Goal: Information Seeking & Learning: Learn about a topic

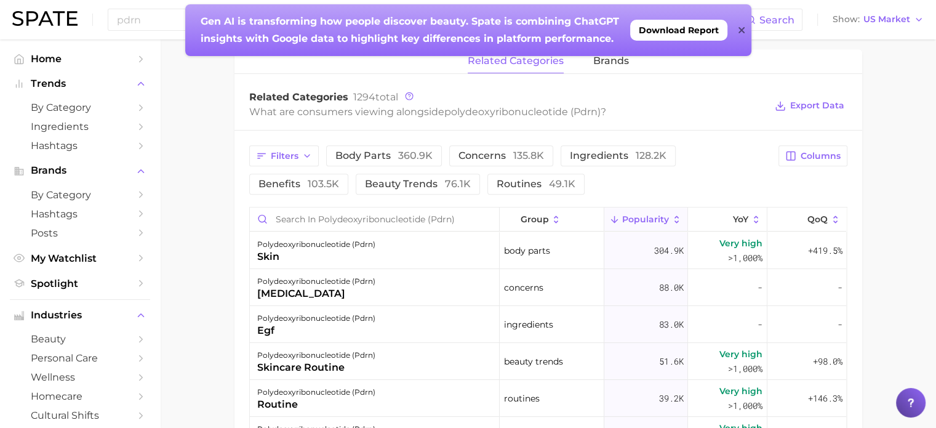
scroll to position [554, 0]
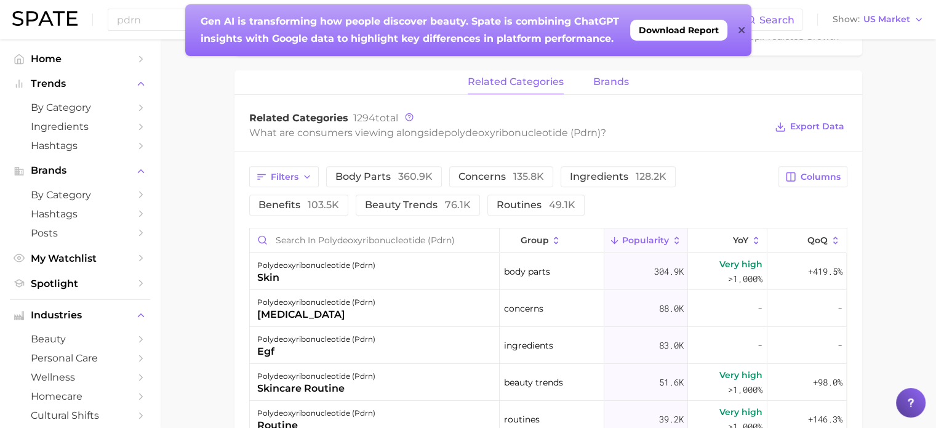
click at [608, 87] on button "brands" at bounding box center [611, 82] width 36 height 24
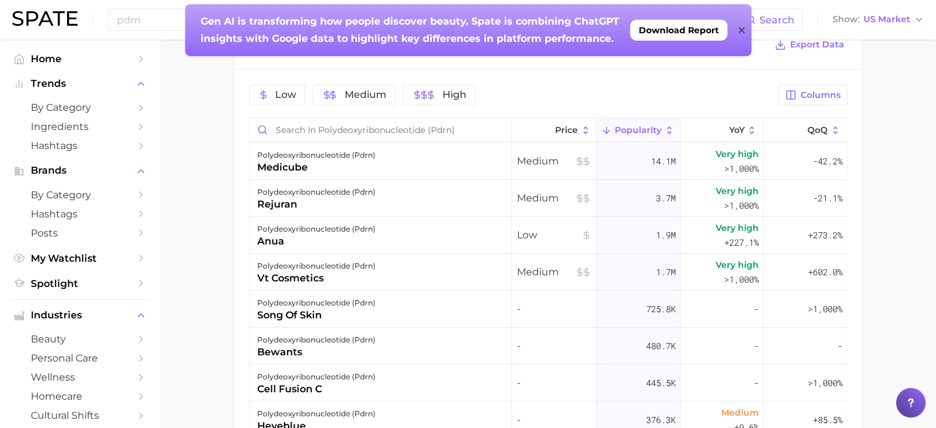
scroll to position [615, 0]
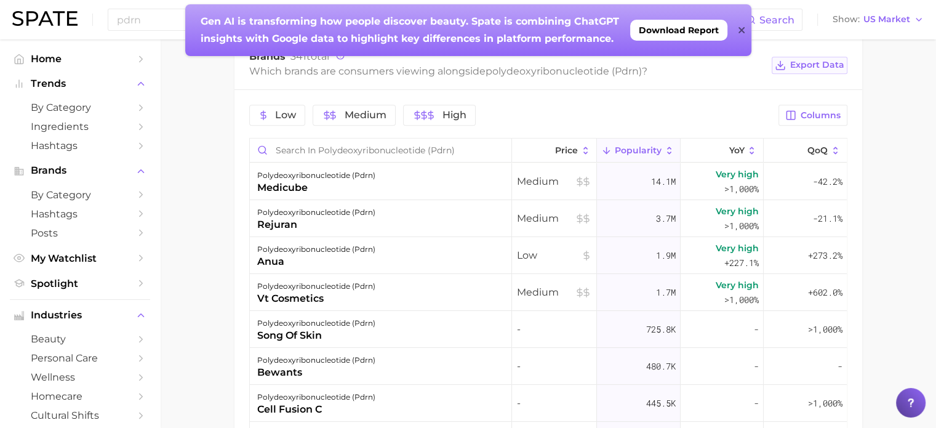
click at [834, 63] on span "Export Data" at bounding box center [817, 65] width 54 height 10
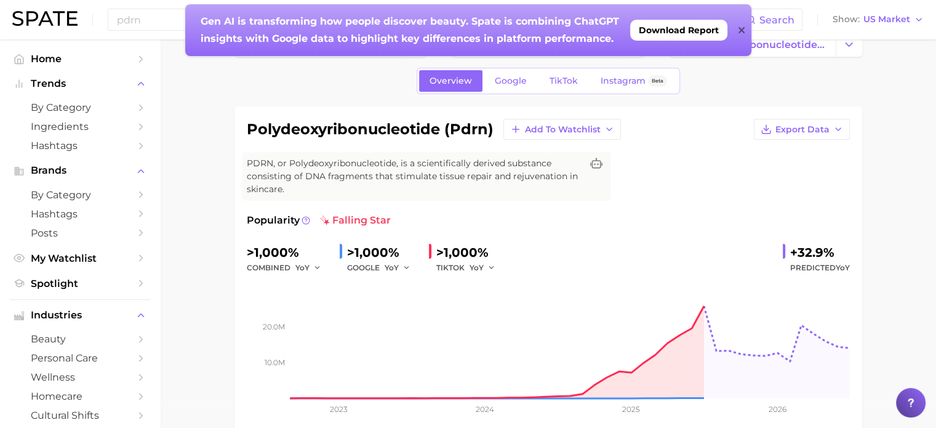
scroll to position [0, 0]
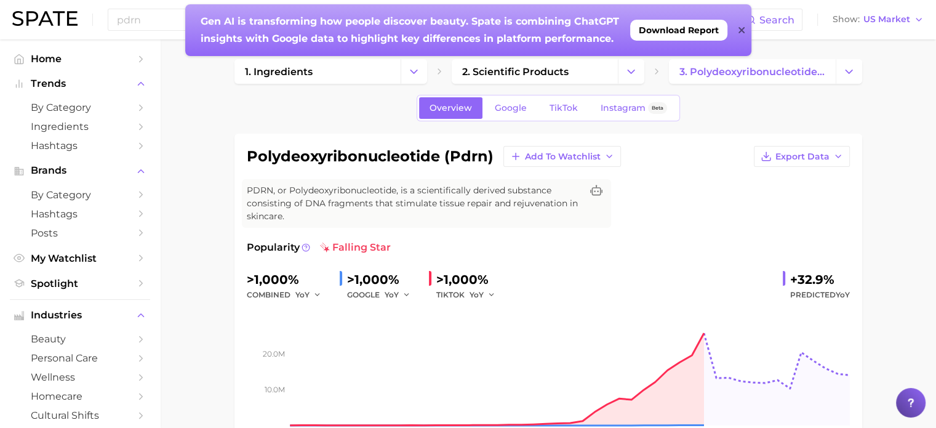
click at [735, 29] on div "Gen AI is transforming how people discover beauty. Spate is combining ChatGPT i…" at bounding box center [460, 30] width 551 height 52
click at [742, 31] on icon at bounding box center [741, 30] width 6 height 6
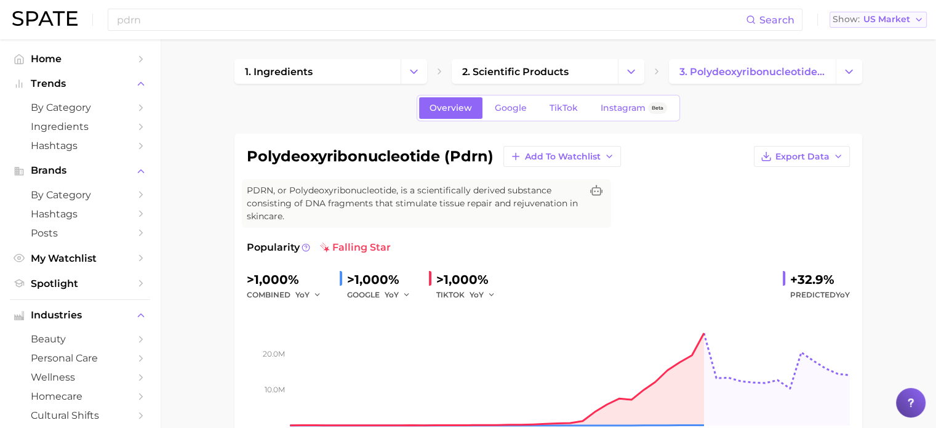
click at [925, 19] on button "Show US Market" at bounding box center [877, 20] width 97 height 16
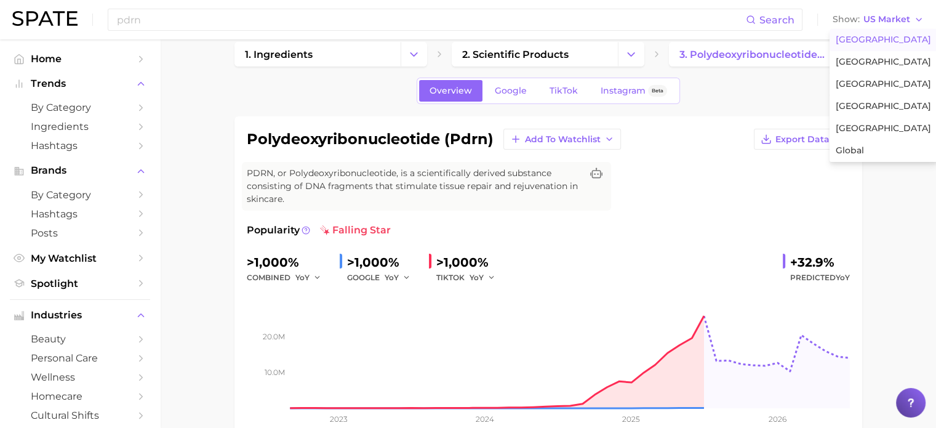
scroll to position [42, 0]
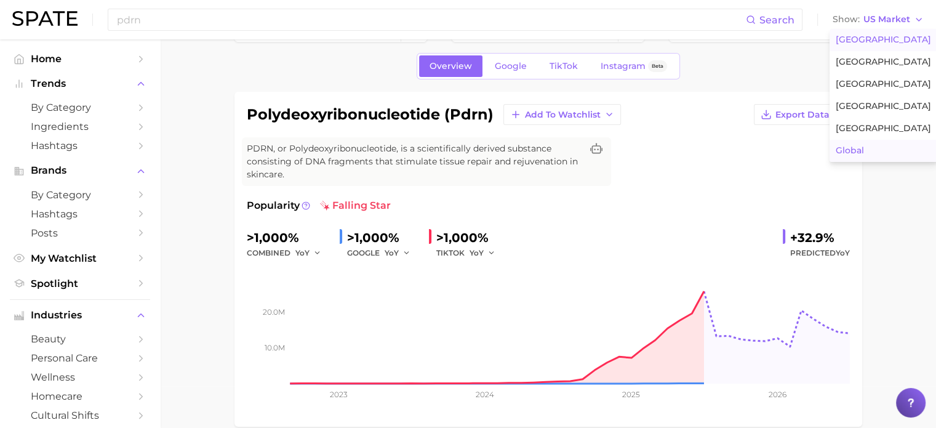
click at [868, 151] on button "Global" at bounding box center [883, 151] width 108 height 22
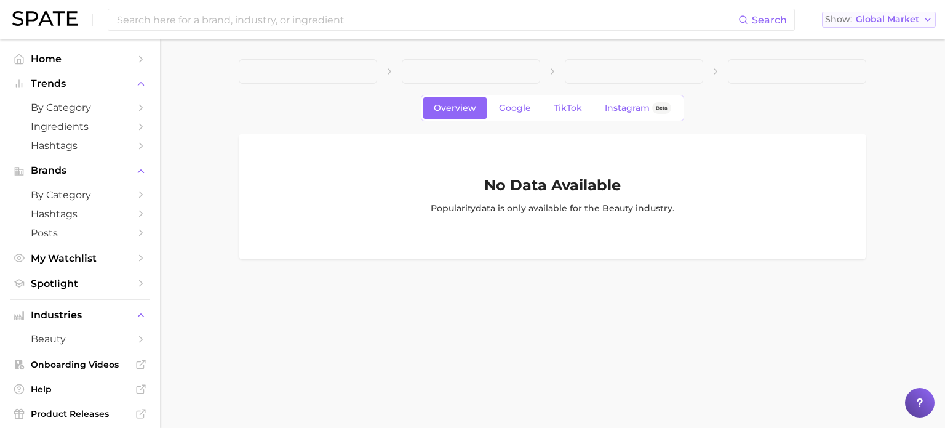
click at [921, 15] on button "Show Global Market" at bounding box center [879, 20] width 114 height 16
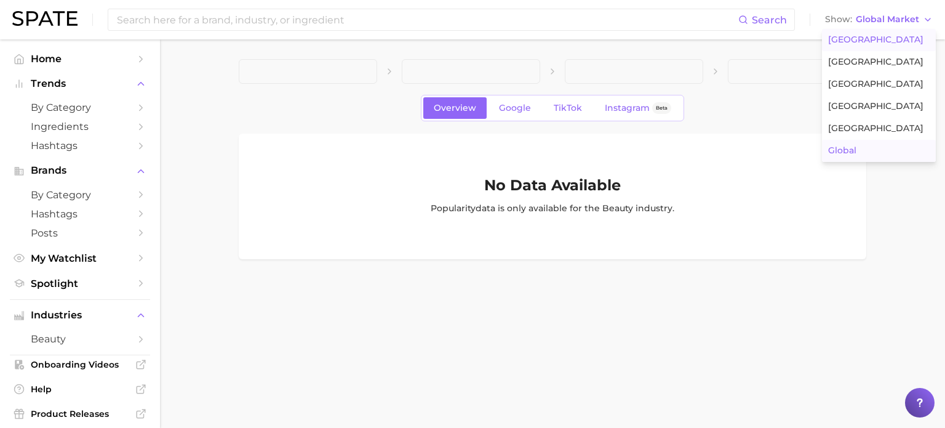
click at [911, 37] on button "[GEOGRAPHIC_DATA]" at bounding box center [879, 40] width 114 height 22
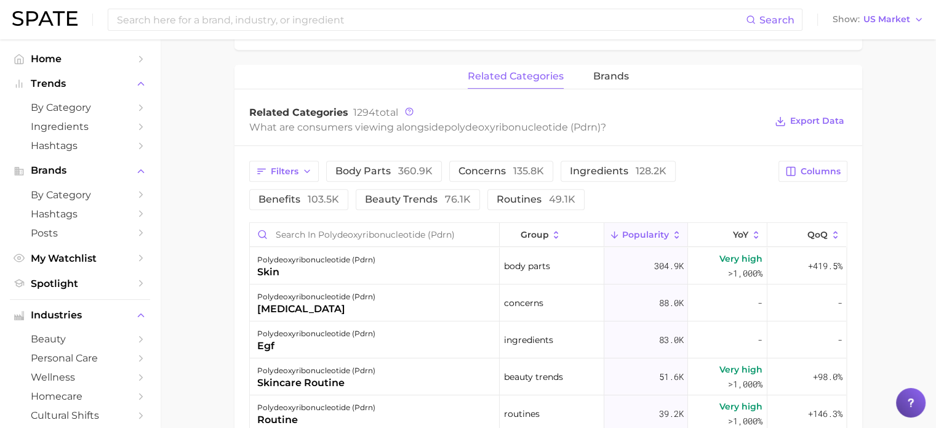
scroll to position [606, 0]
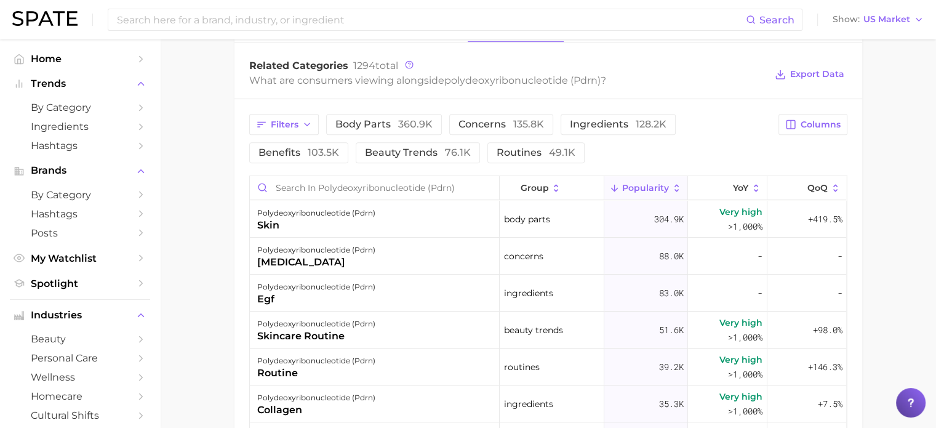
click at [889, 85] on main "1. ingredients 2. scientific products 3. polydeoxyribonucleotide (pdrn) Overvie…" at bounding box center [548, 56] width 776 height 1246
